Goal: Find specific page/section: Find specific page/section

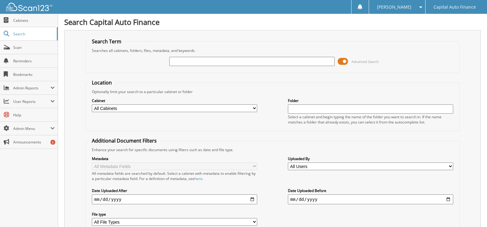
click at [192, 61] on input "text" at bounding box center [251, 61] width 165 height 9
type input "18364155"
click at [344, 61] on span at bounding box center [342, 61] width 10 height 9
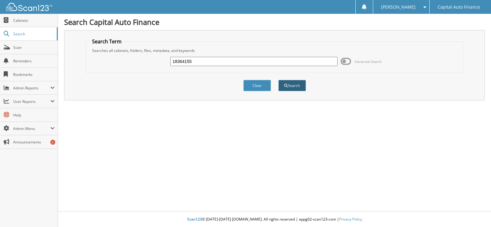
click at [297, 87] on button "Search" at bounding box center [292, 85] width 28 height 11
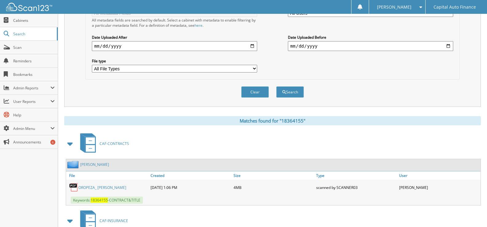
scroll to position [154, 0]
click at [92, 187] on link "OROPEZA_ [PERSON_NAME]" at bounding box center [102, 187] width 48 height 5
